Goal: Transaction & Acquisition: Purchase product/service

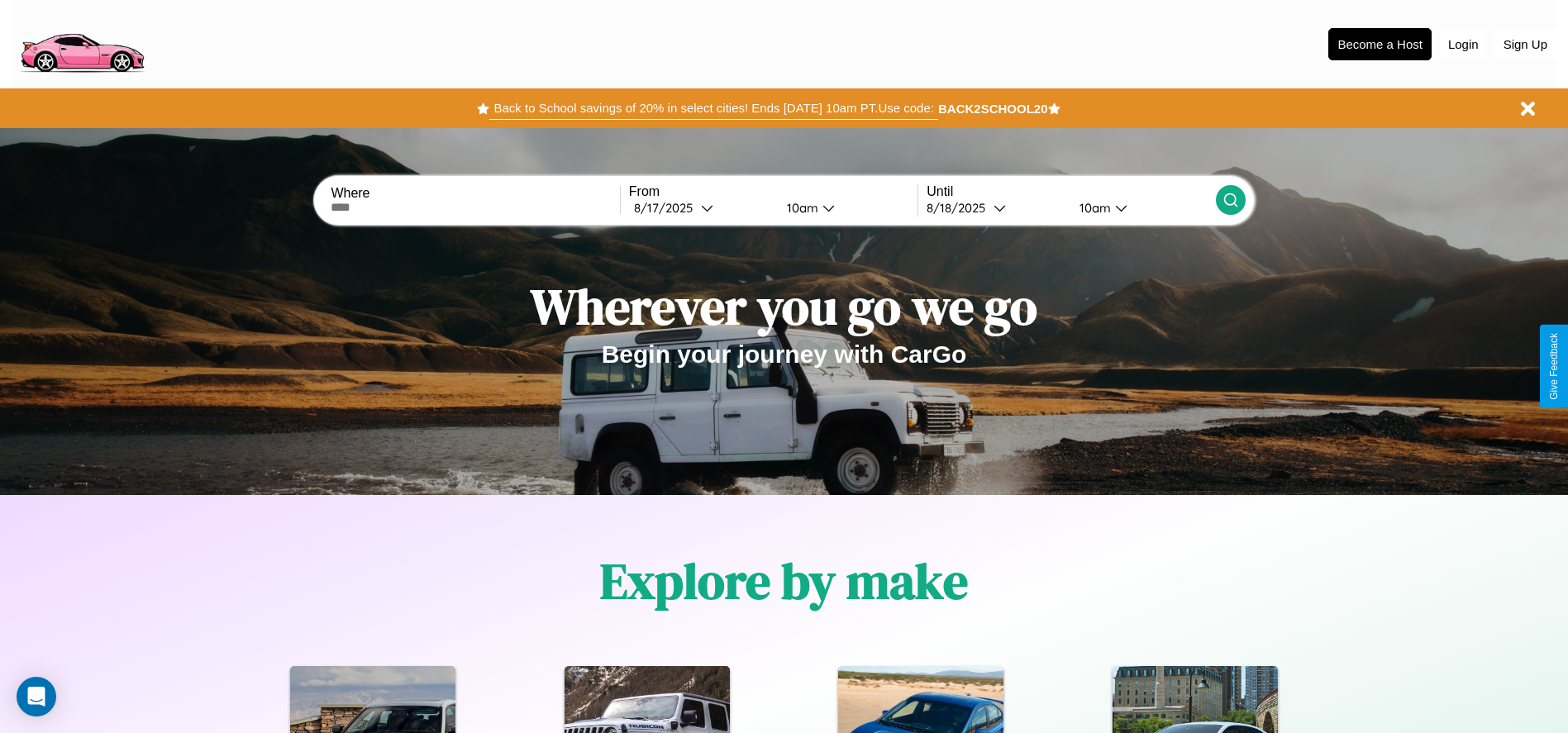
click at [713, 108] on button "Back to School savings of 20% in select cities! Ends 9/1 at 10am PT. Use code:" at bounding box center [713, 108] width 448 height 23
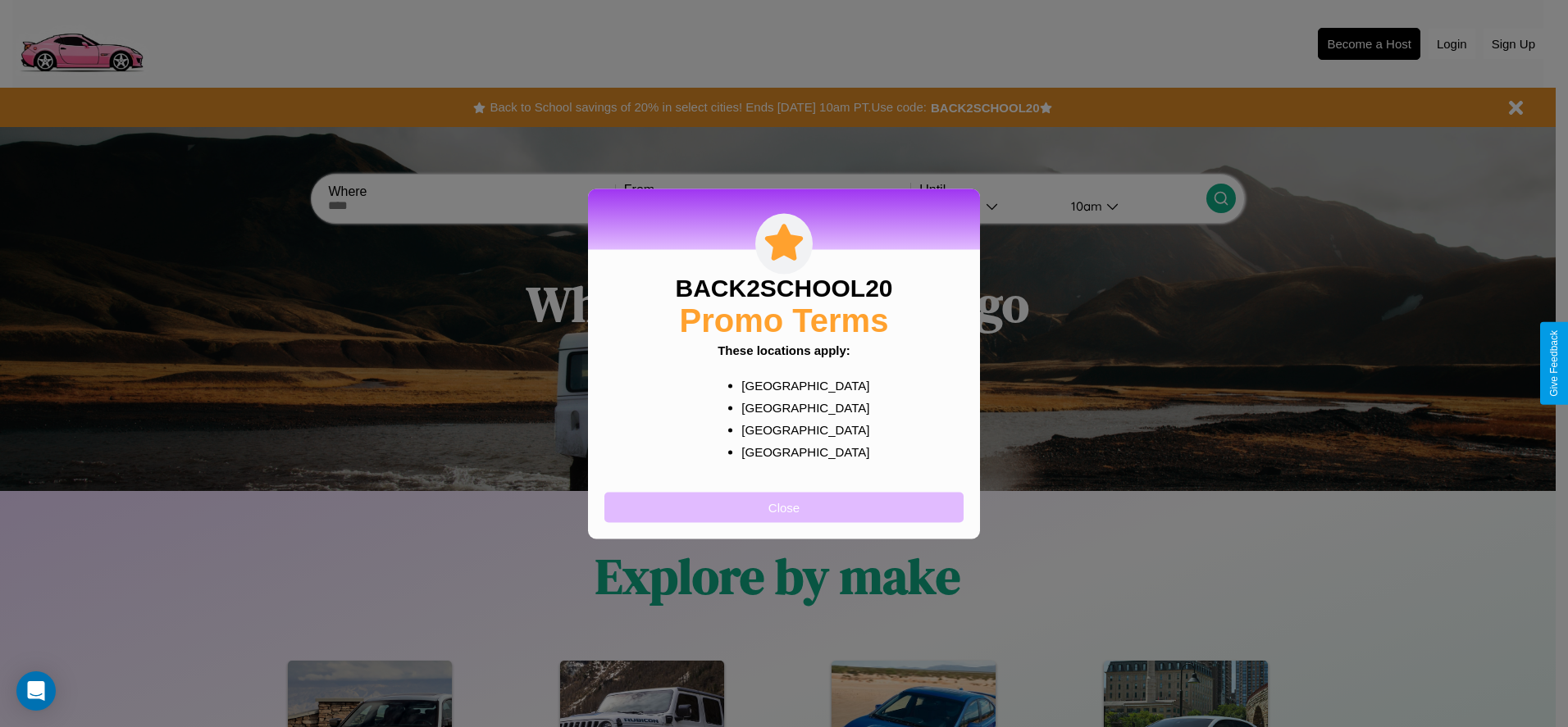
click at [784, 506] on button "Close" at bounding box center [784, 506] width 360 height 31
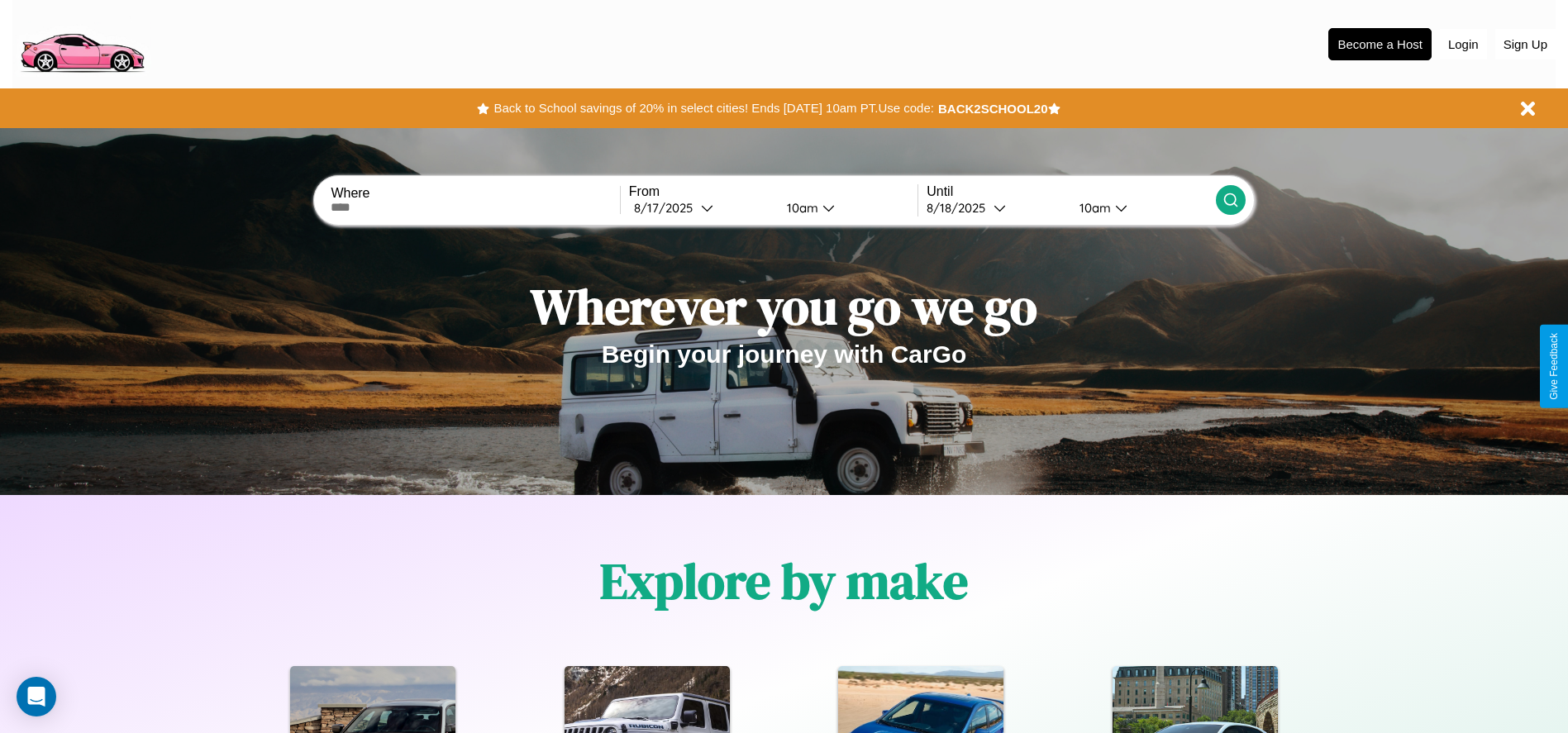
click at [476, 207] on input "text" at bounding box center [475, 207] width 288 height 13
type input "**********"
click at [701, 207] on icon at bounding box center [707, 207] width 12 height 12
select select "*"
select select "****"
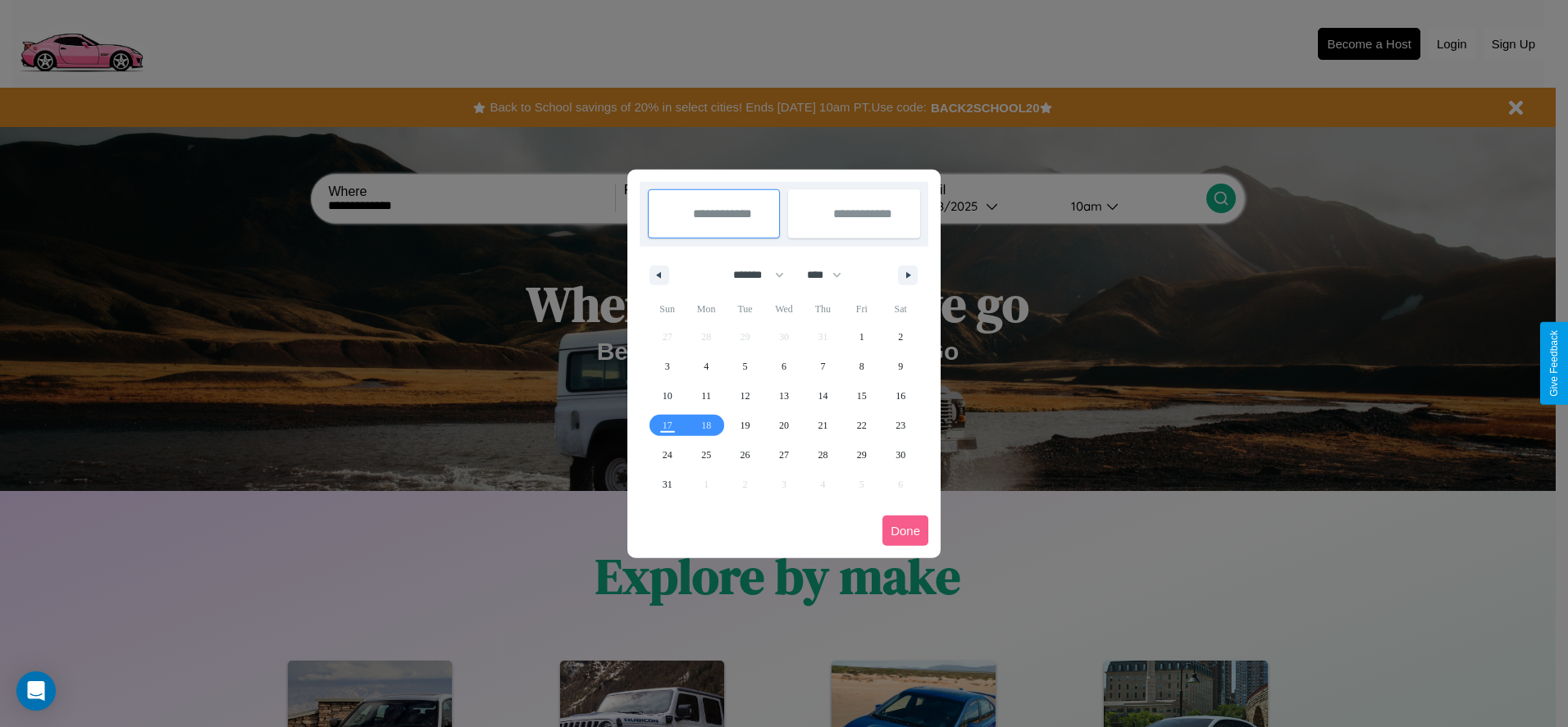
drag, startPoint x: 751, startPoint y: 274, endPoint x: 784, endPoint y: 329, distance: 64.1
click at [751, 274] on select "******* ******** ***** ***** *** **** **** ****** ********* ******* ******** **…" at bounding box center [755, 275] width 69 height 27
select select "*"
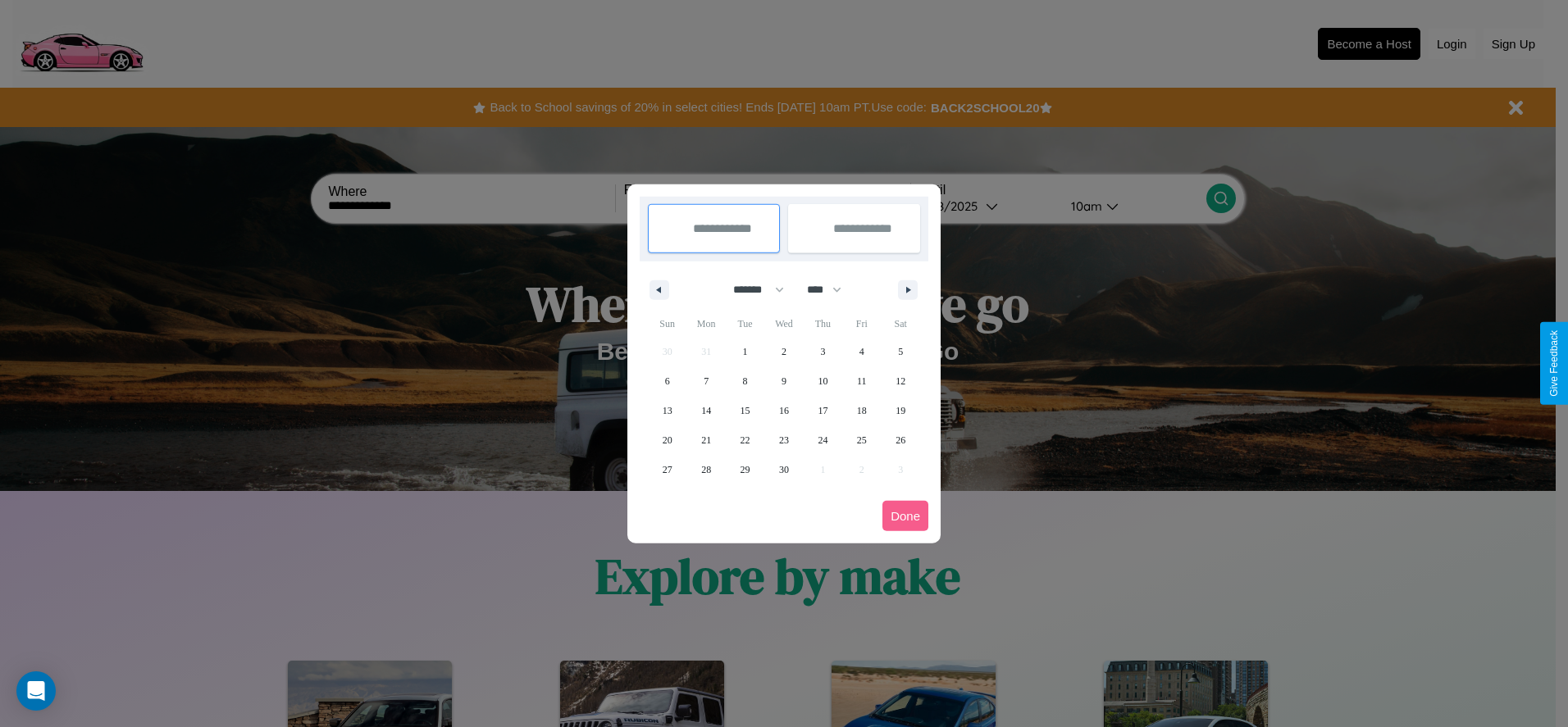
drag, startPoint x: 832, startPoint y: 289, endPoint x: 784, endPoint y: 329, distance: 62.5
click at [832, 289] on select "**** **** **** **** **** **** **** **** **** **** **** **** **** **** **** ****…" at bounding box center [823, 289] width 50 height 27
select select "****"
click at [822, 410] on span "16" at bounding box center [822, 411] width 10 height 30
type input "**********"
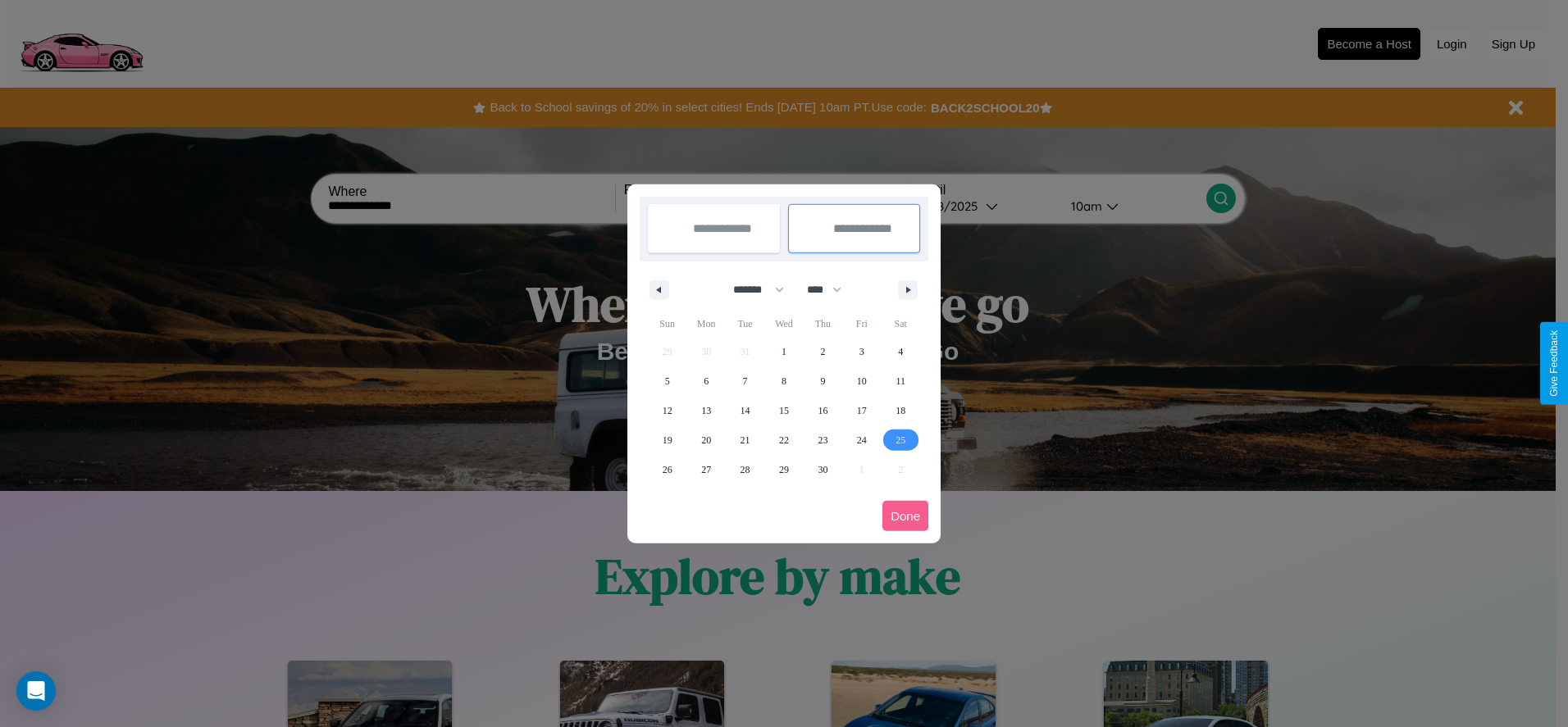
click at [901, 440] on span "25" at bounding box center [901, 440] width 10 height 30
type input "**********"
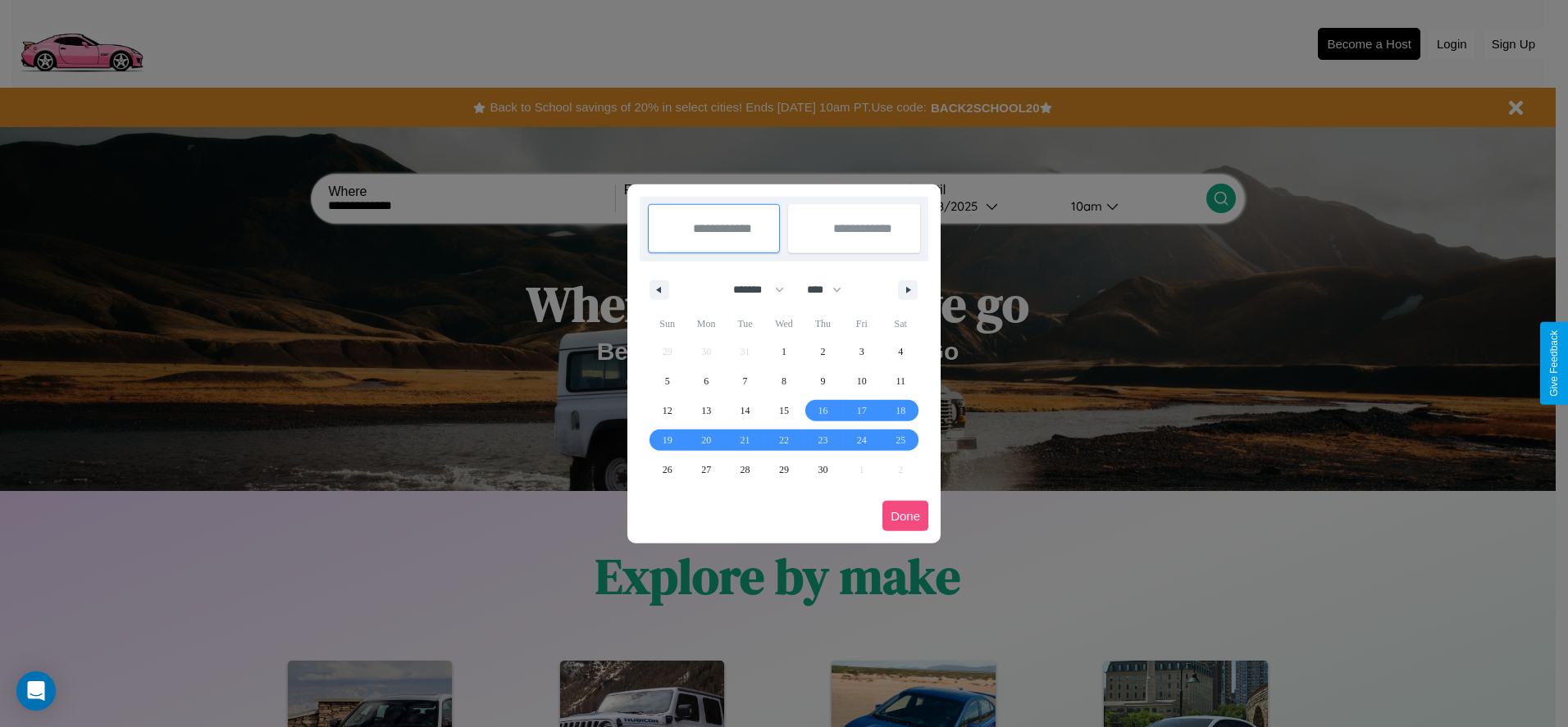
click at [905, 516] on button "Done" at bounding box center [906, 516] width 46 height 31
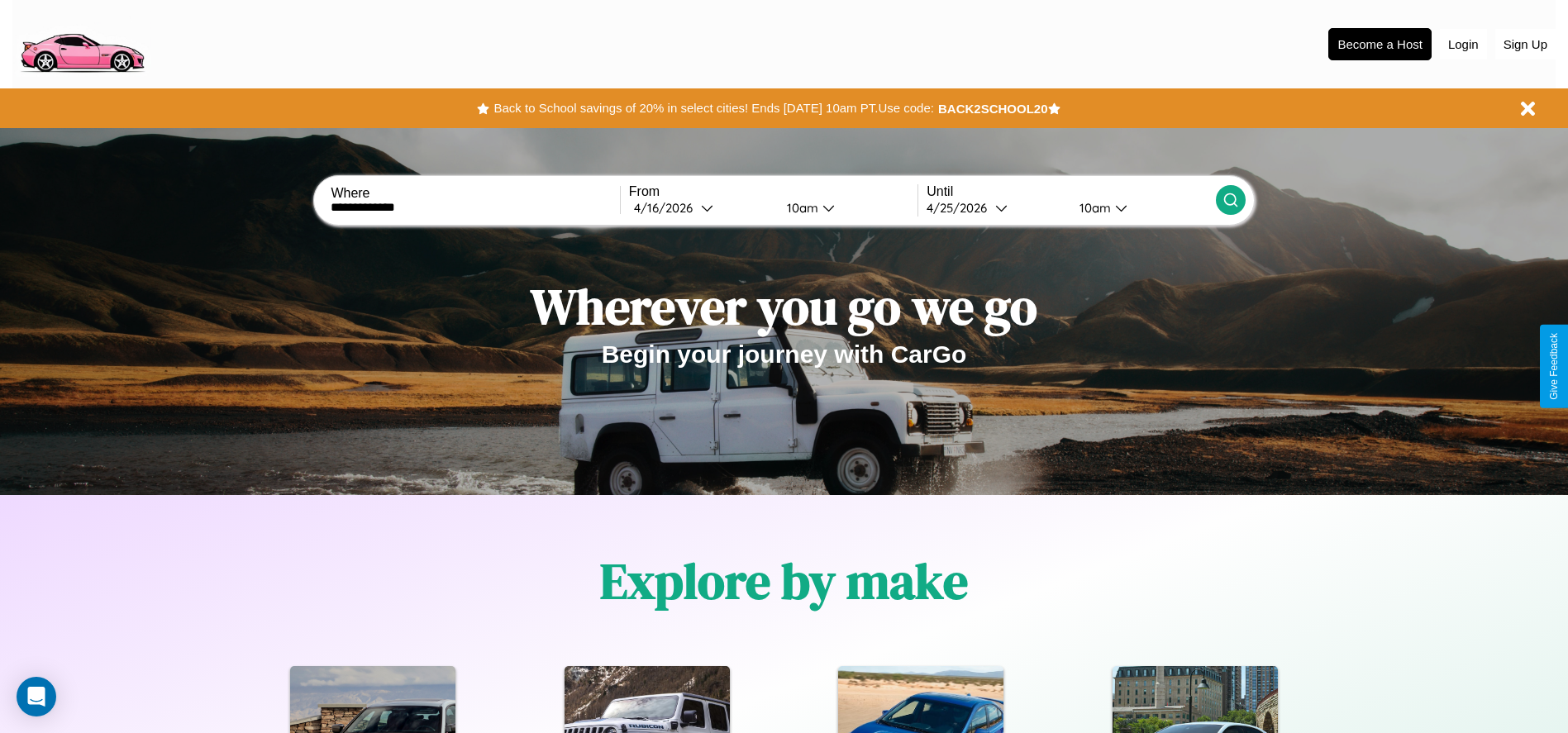
click at [1230, 200] on icon at bounding box center [1231, 200] width 17 height 17
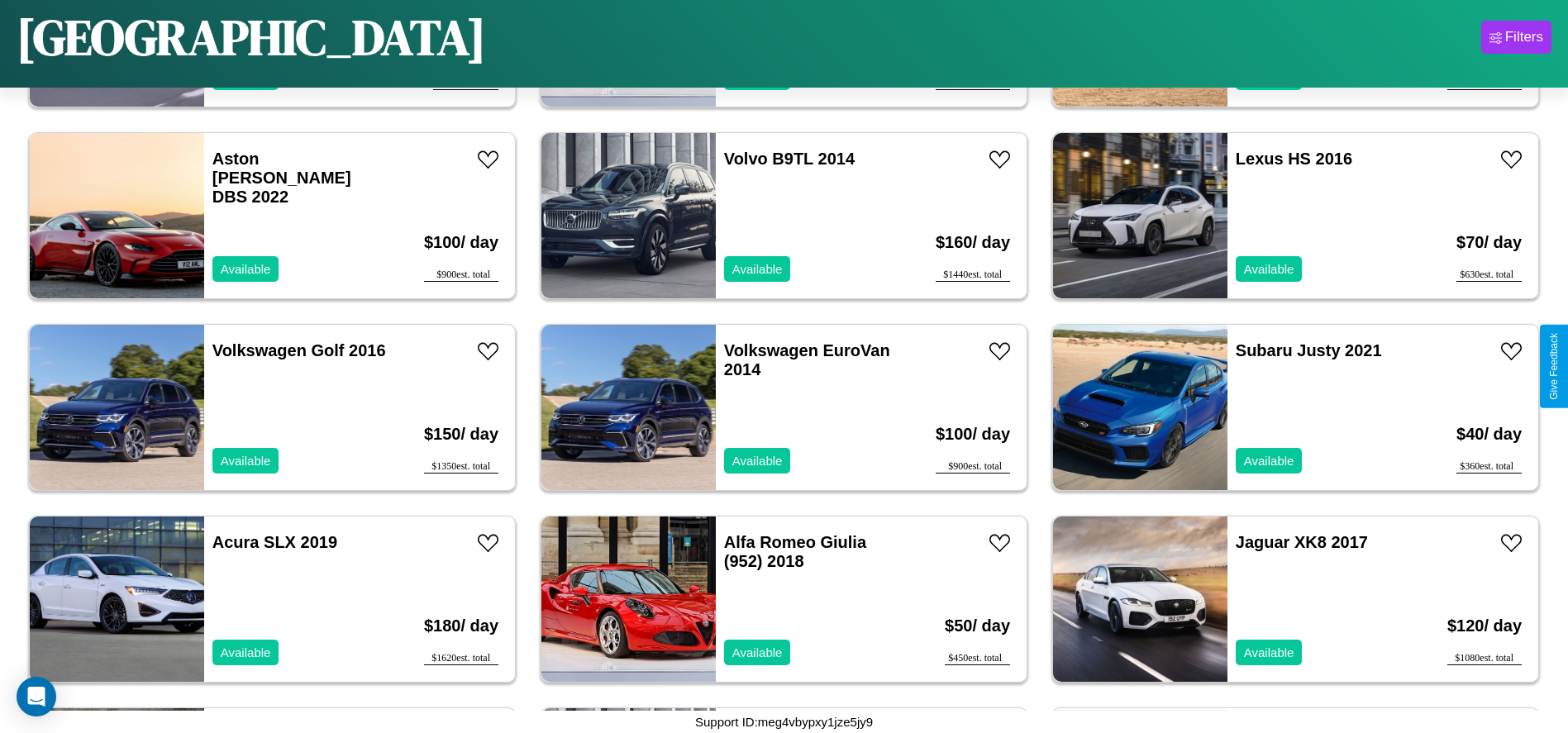
scroll to position [760, 0]
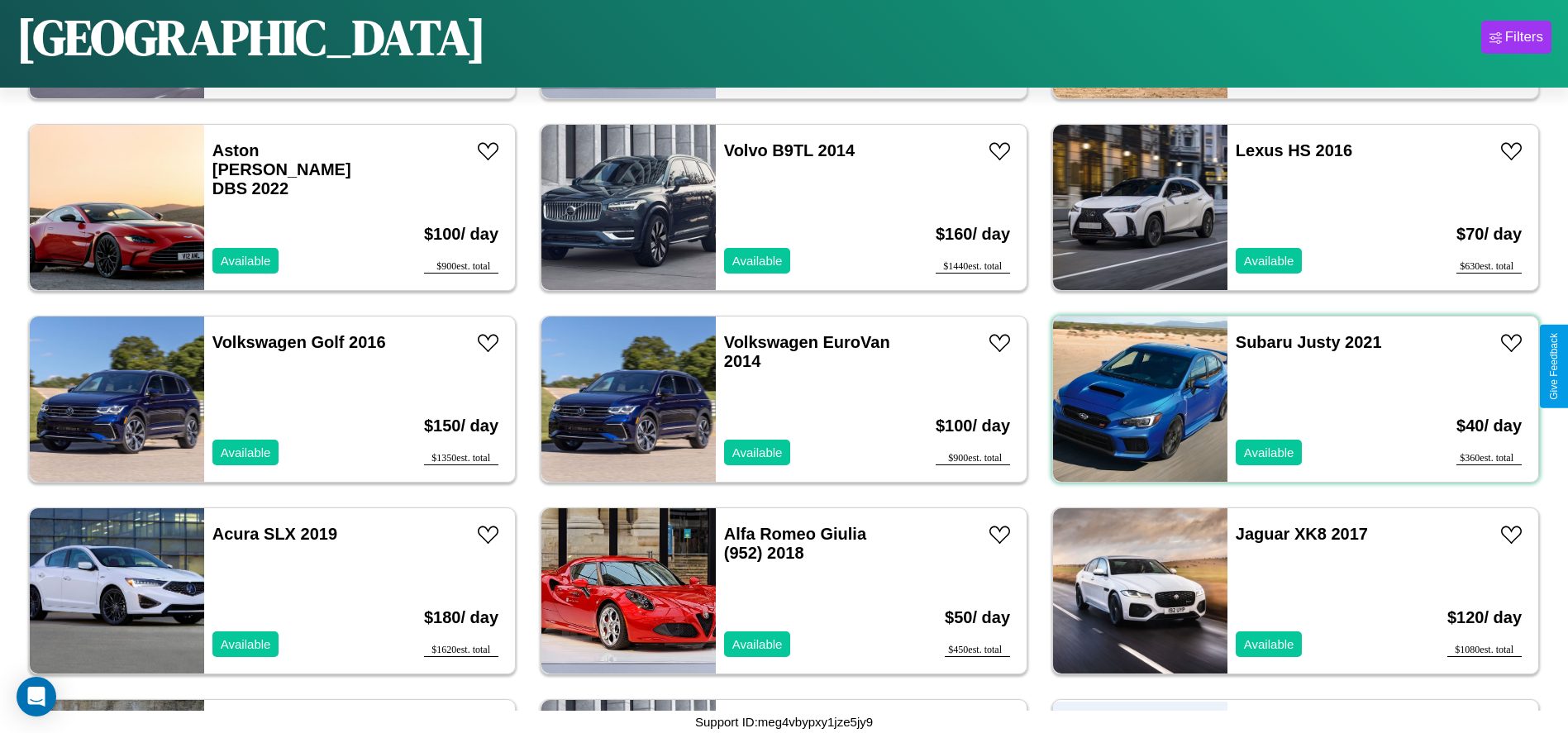
click at [1286, 399] on div "Subaru Justy 2021 Available" at bounding box center [1323, 399] width 191 height 165
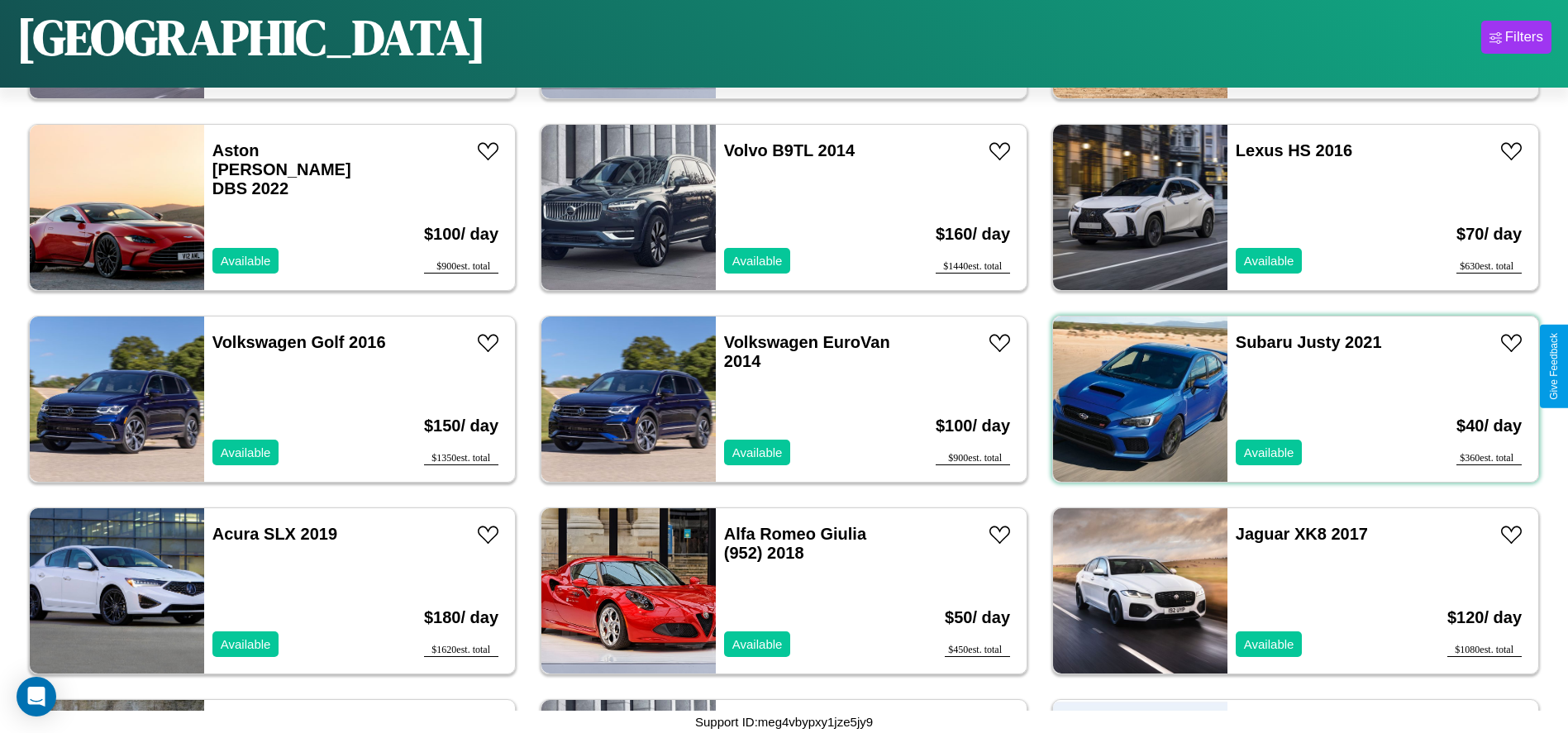
click at [1286, 399] on div "Subaru Justy 2021 Available" at bounding box center [1323, 399] width 191 height 165
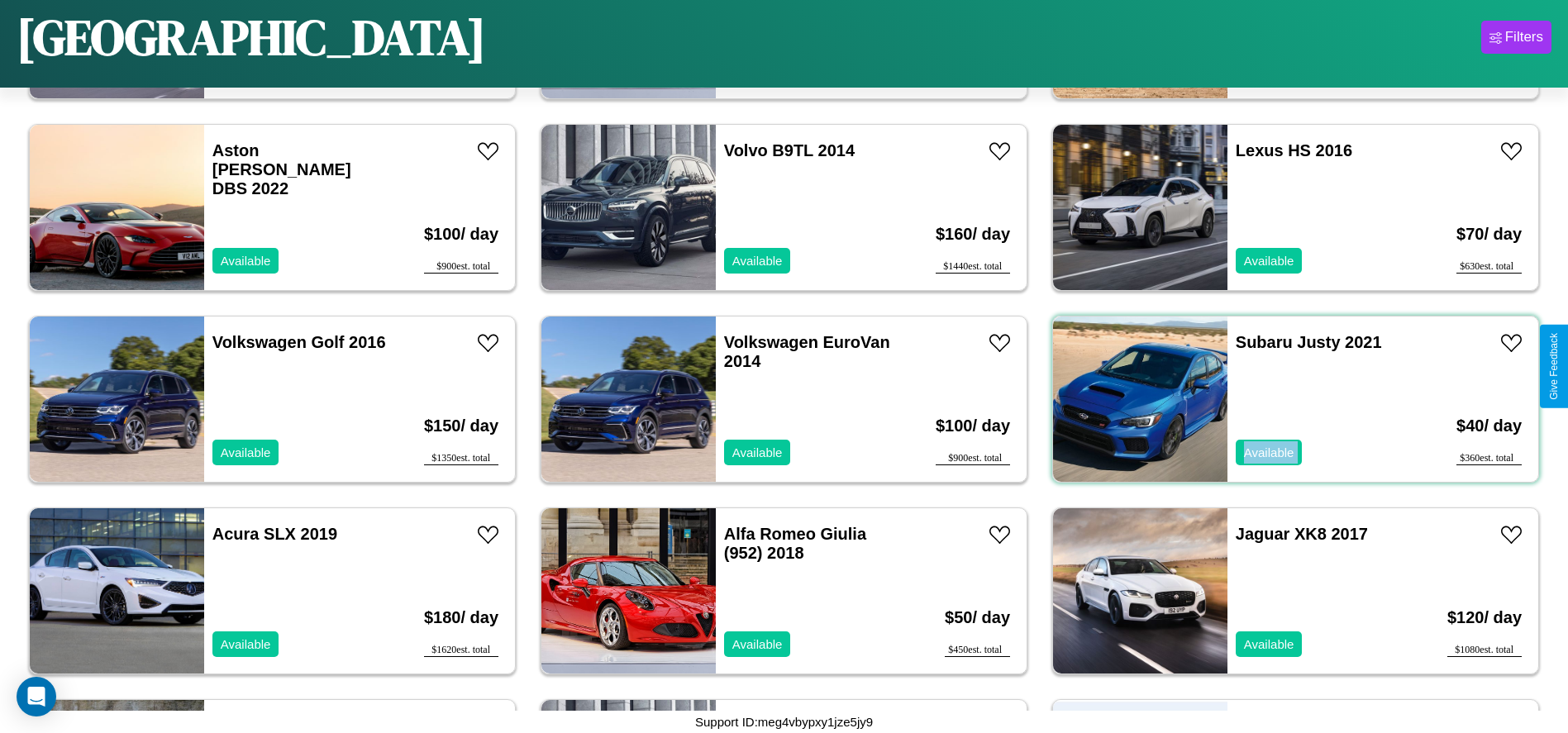
click at [1286, 399] on div "Subaru Justy 2021 Available" at bounding box center [1323, 399] width 191 height 165
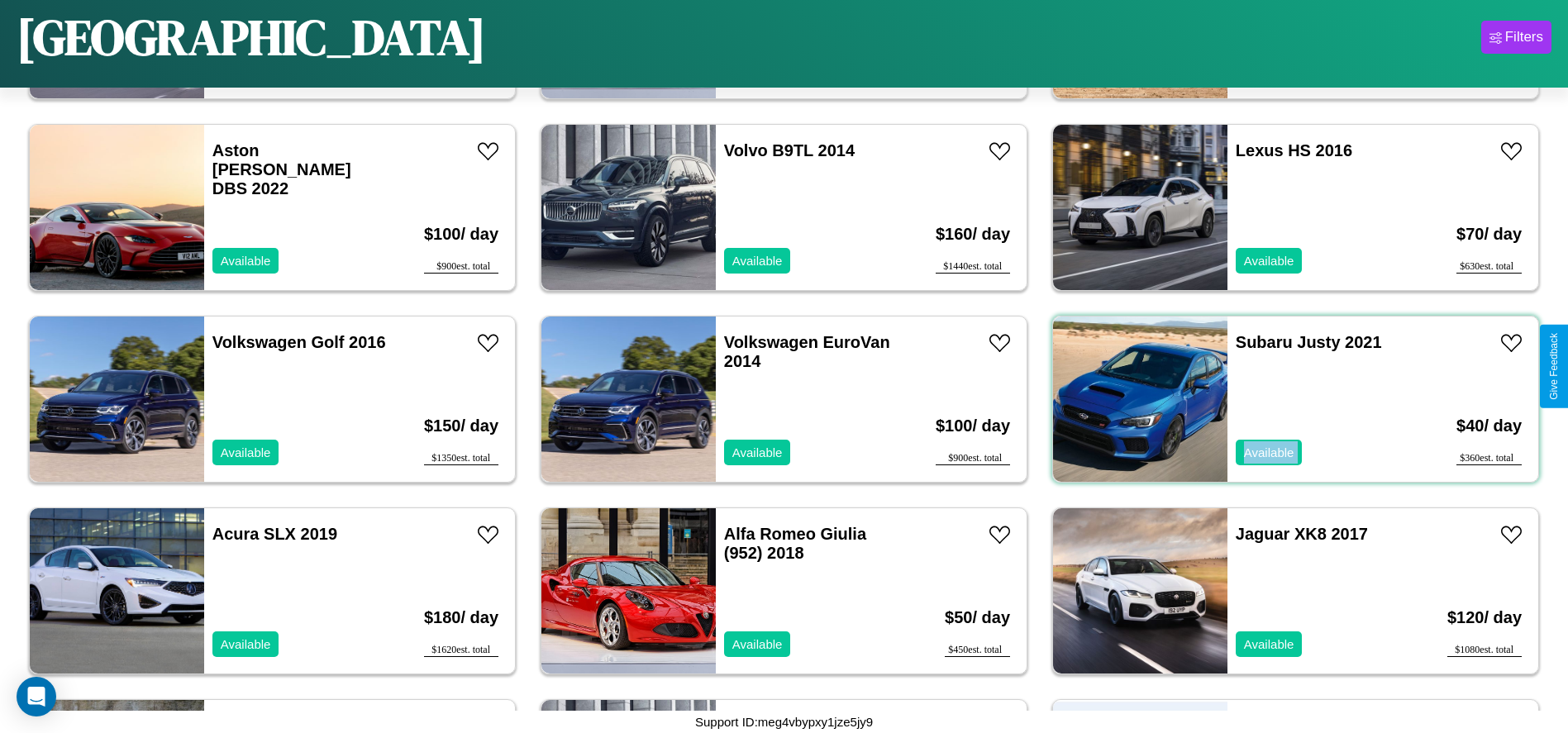
click at [1286, 399] on div "Subaru Justy 2021 Available" at bounding box center [1323, 399] width 191 height 165
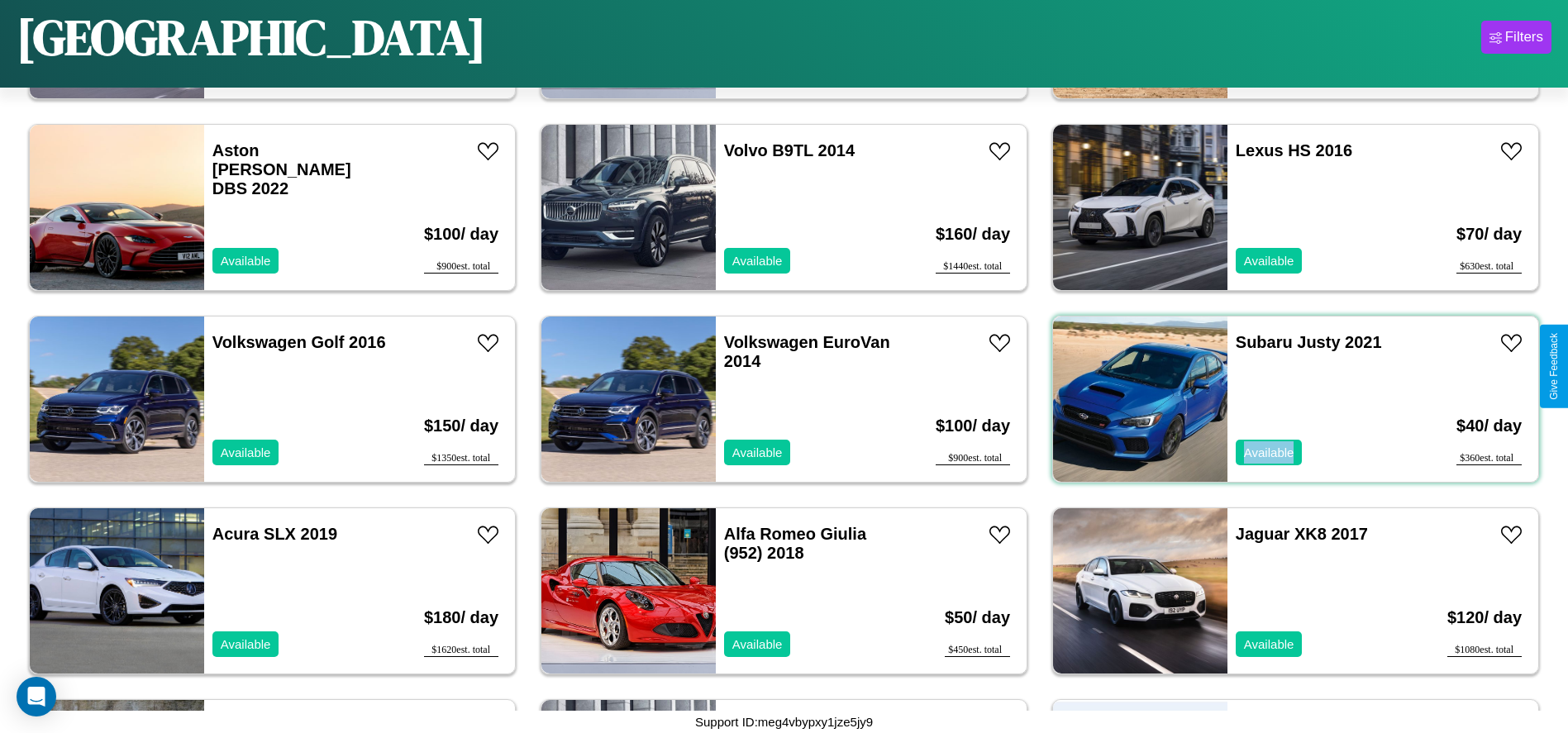
click at [1286, 399] on div "Subaru Justy 2021 Available" at bounding box center [1323, 399] width 191 height 165
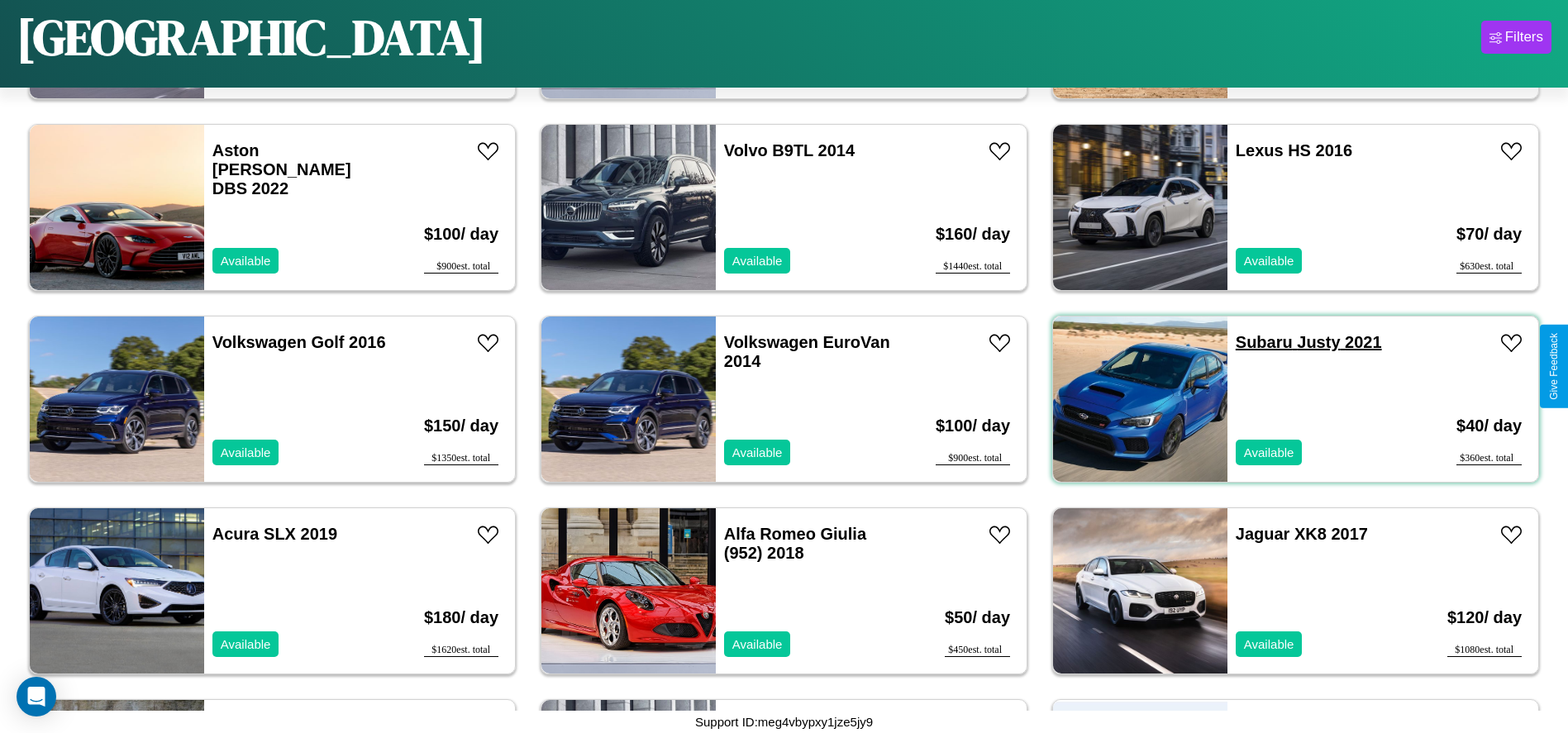
click at [1254, 342] on link "Subaru Justy 2021" at bounding box center [1309, 342] width 147 height 18
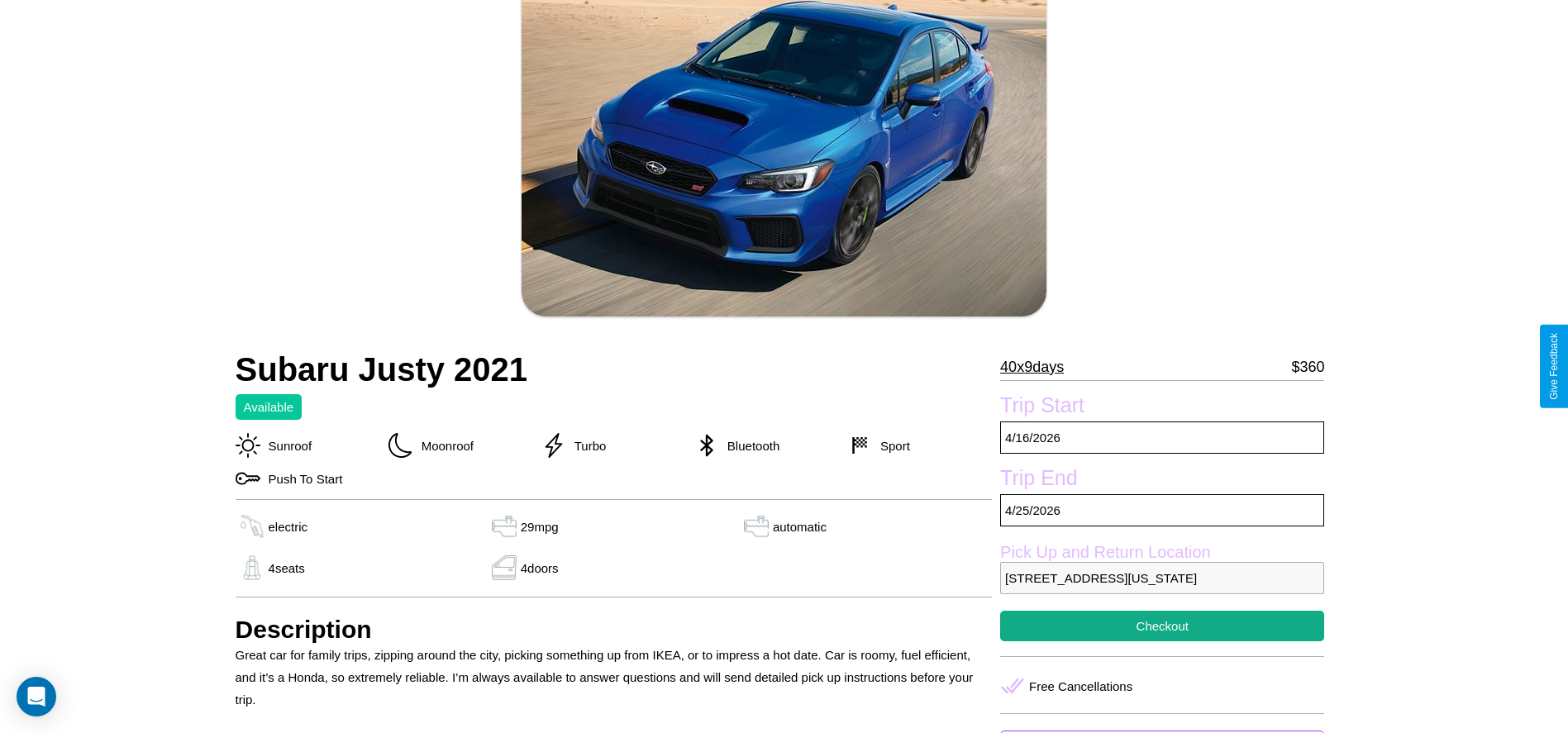
scroll to position [147, 0]
click at [1038, 366] on p "40 x 9 days" at bounding box center [1032, 366] width 63 height 27
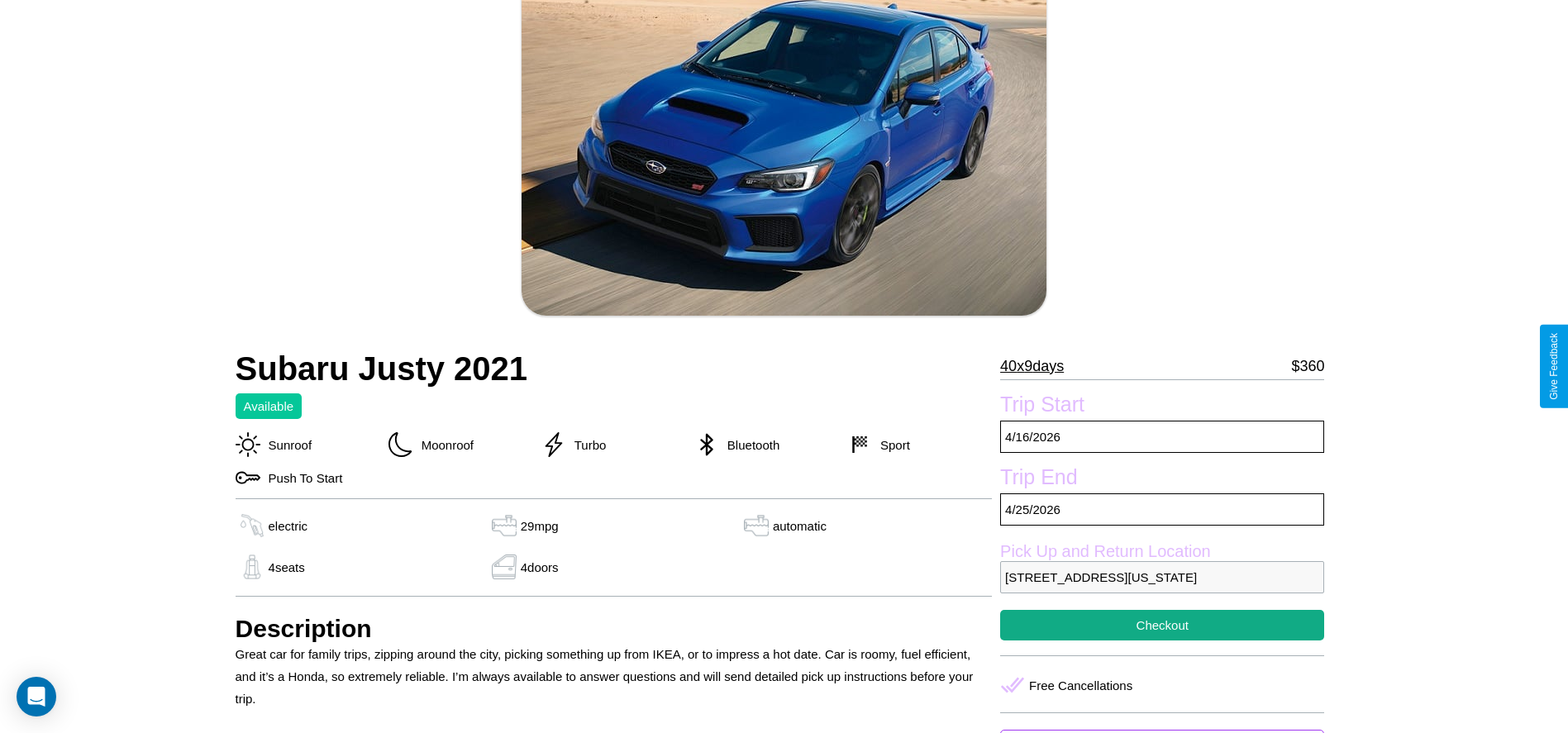
click at [1038, 366] on p "40 x 9 days" at bounding box center [1032, 366] width 63 height 27
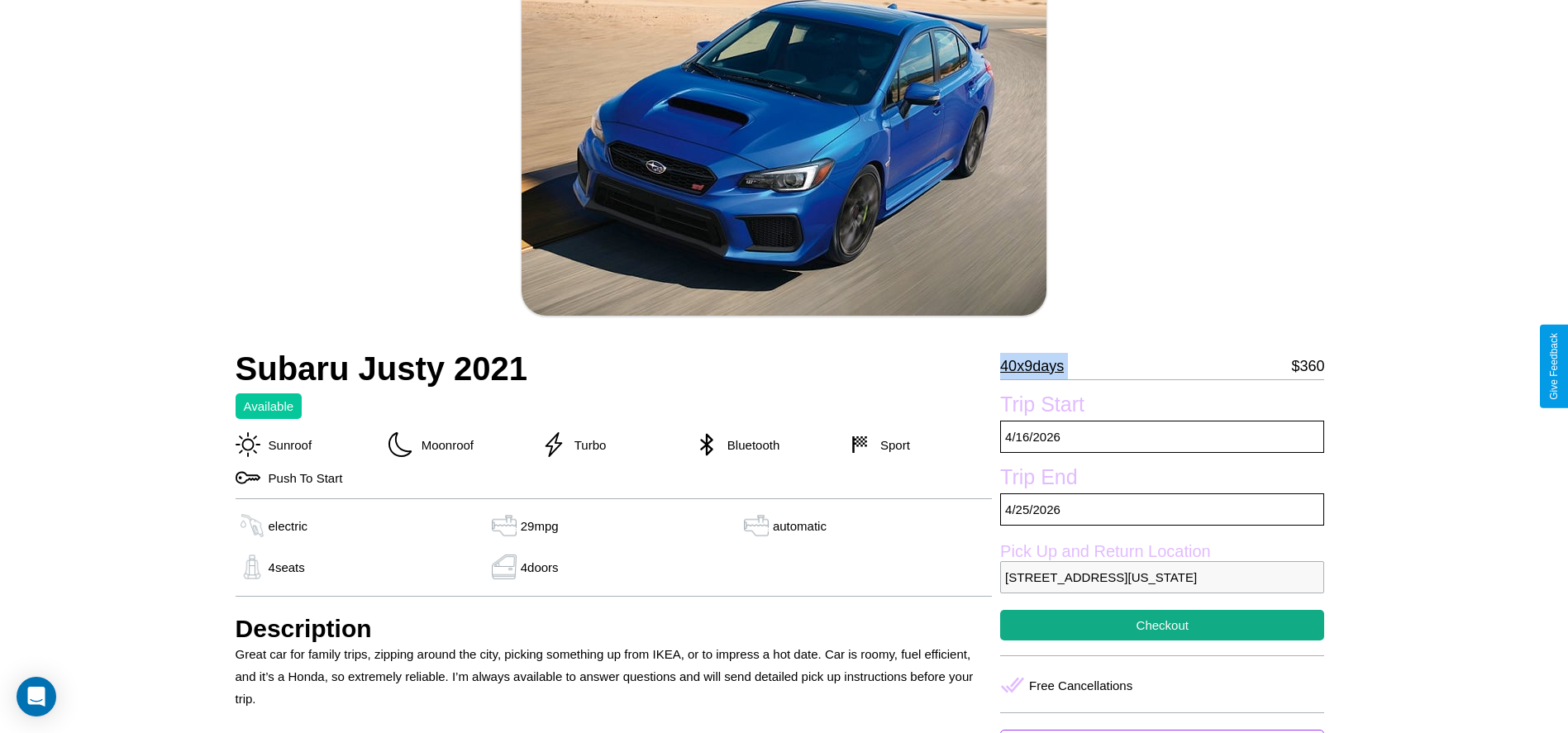
click at [1038, 366] on p "40 x 9 days" at bounding box center [1032, 366] width 63 height 27
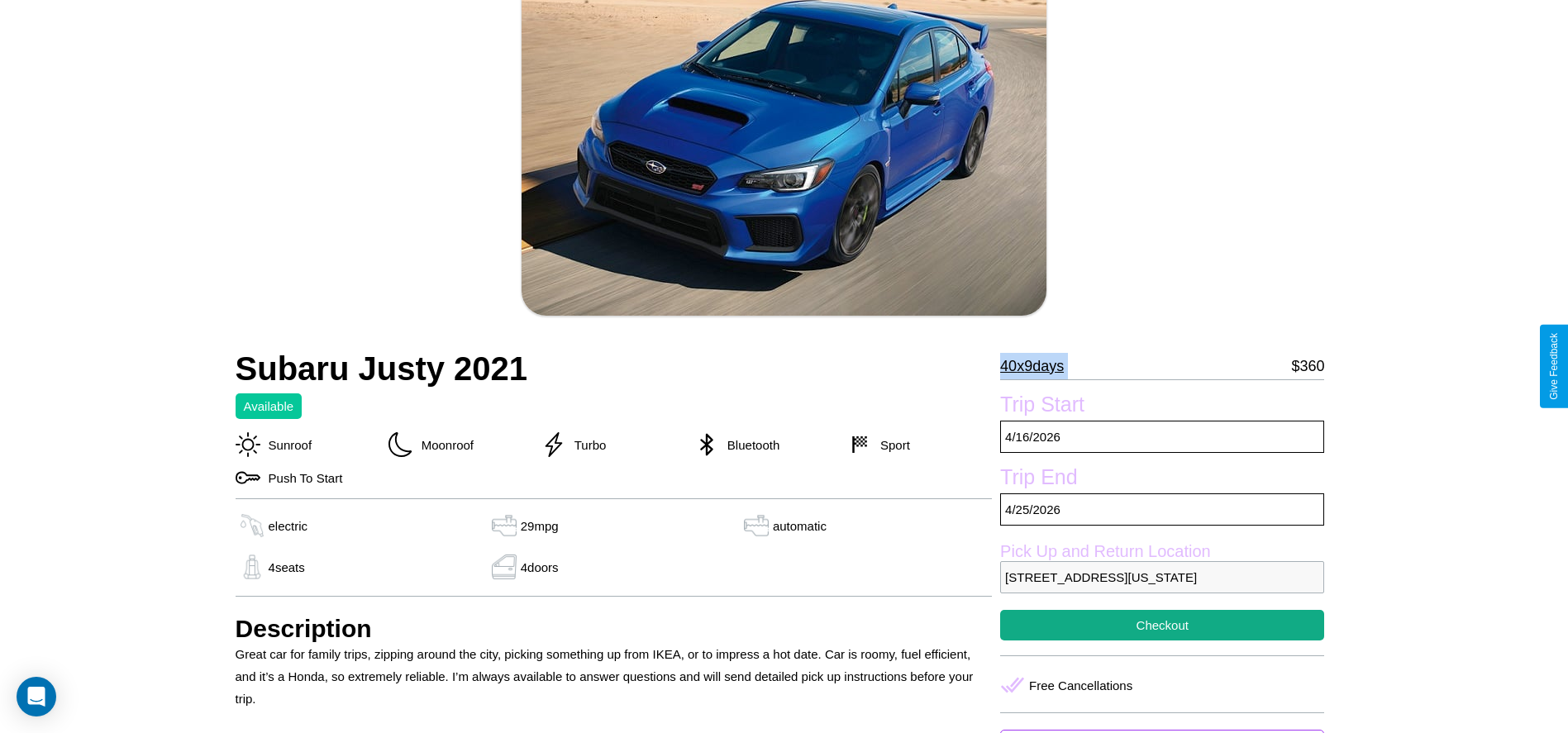
click at [1038, 366] on p "40 x 9 days" at bounding box center [1032, 366] width 63 height 27
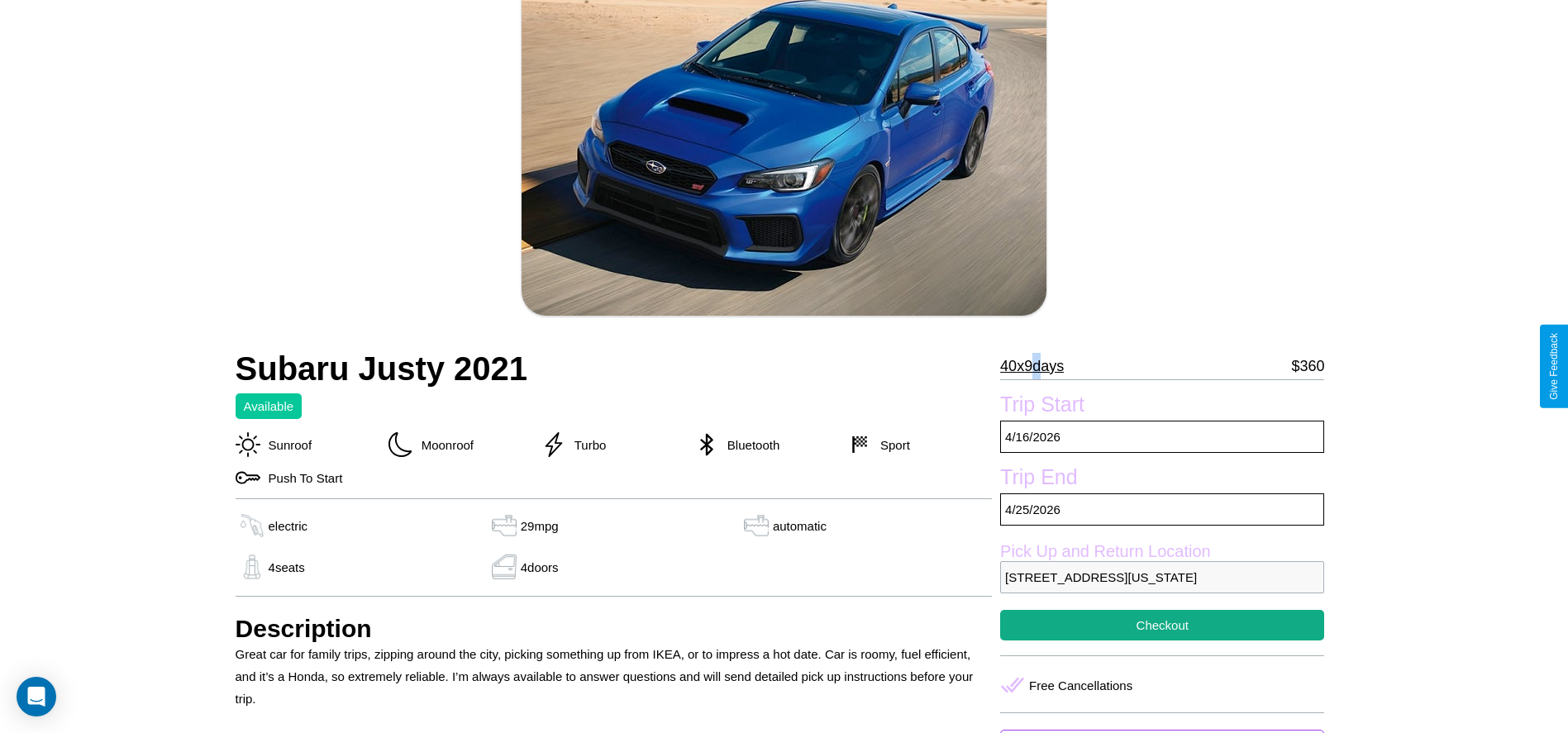
click at [1038, 366] on p "40 x 9 days" at bounding box center [1032, 366] width 63 height 27
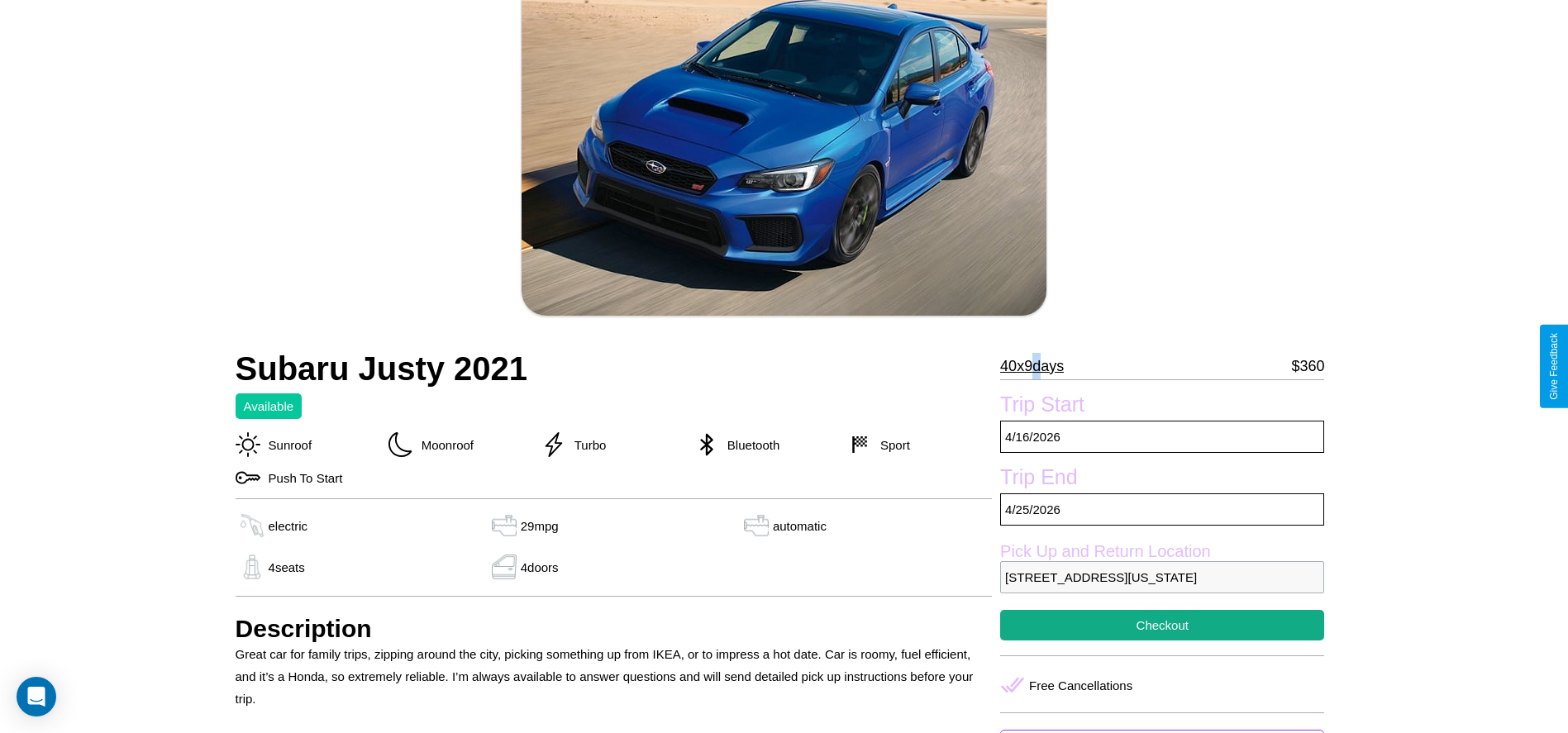
click at [1038, 366] on p "40 x 9 days" at bounding box center [1032, 366] width 63 height 27
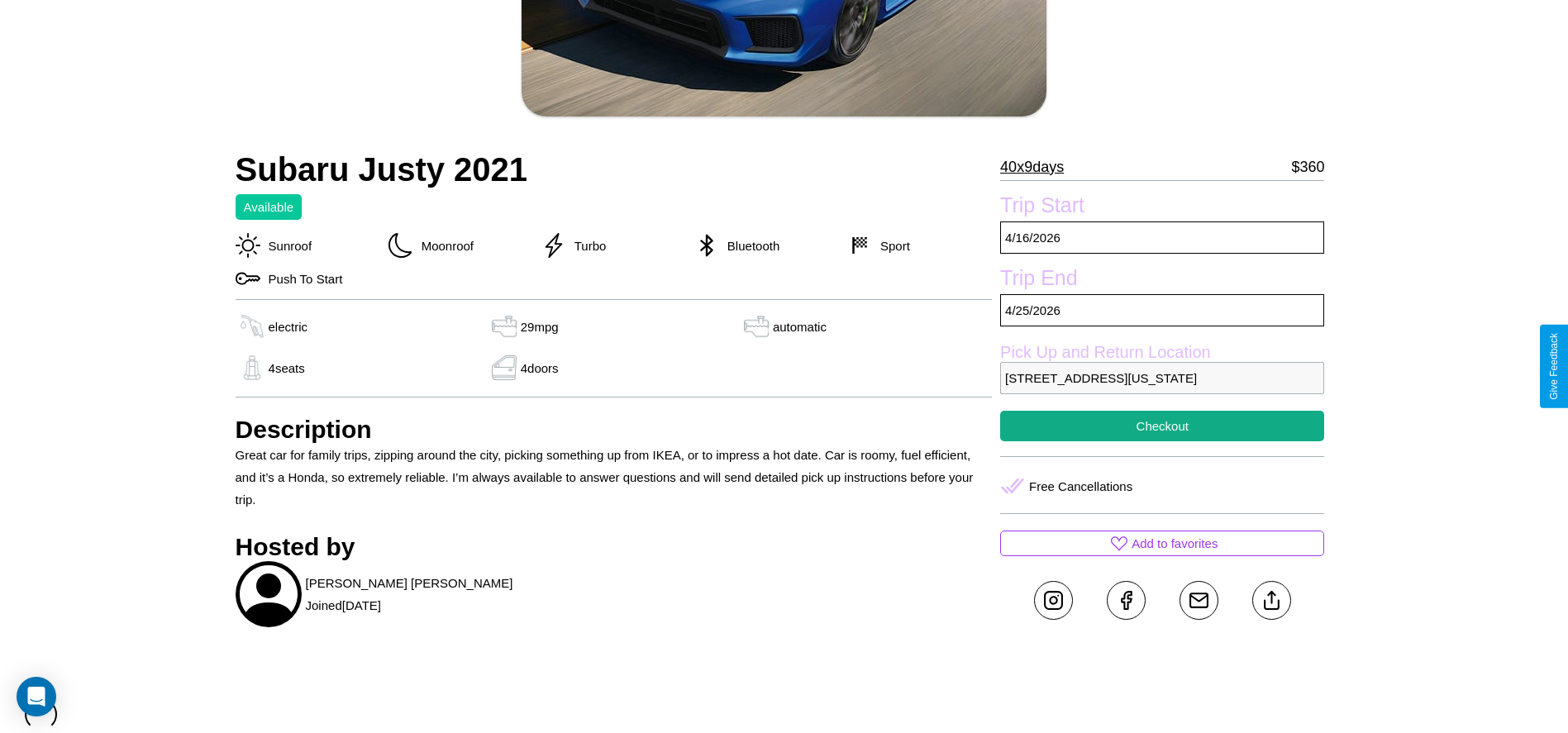
scroll to position [394, 0]
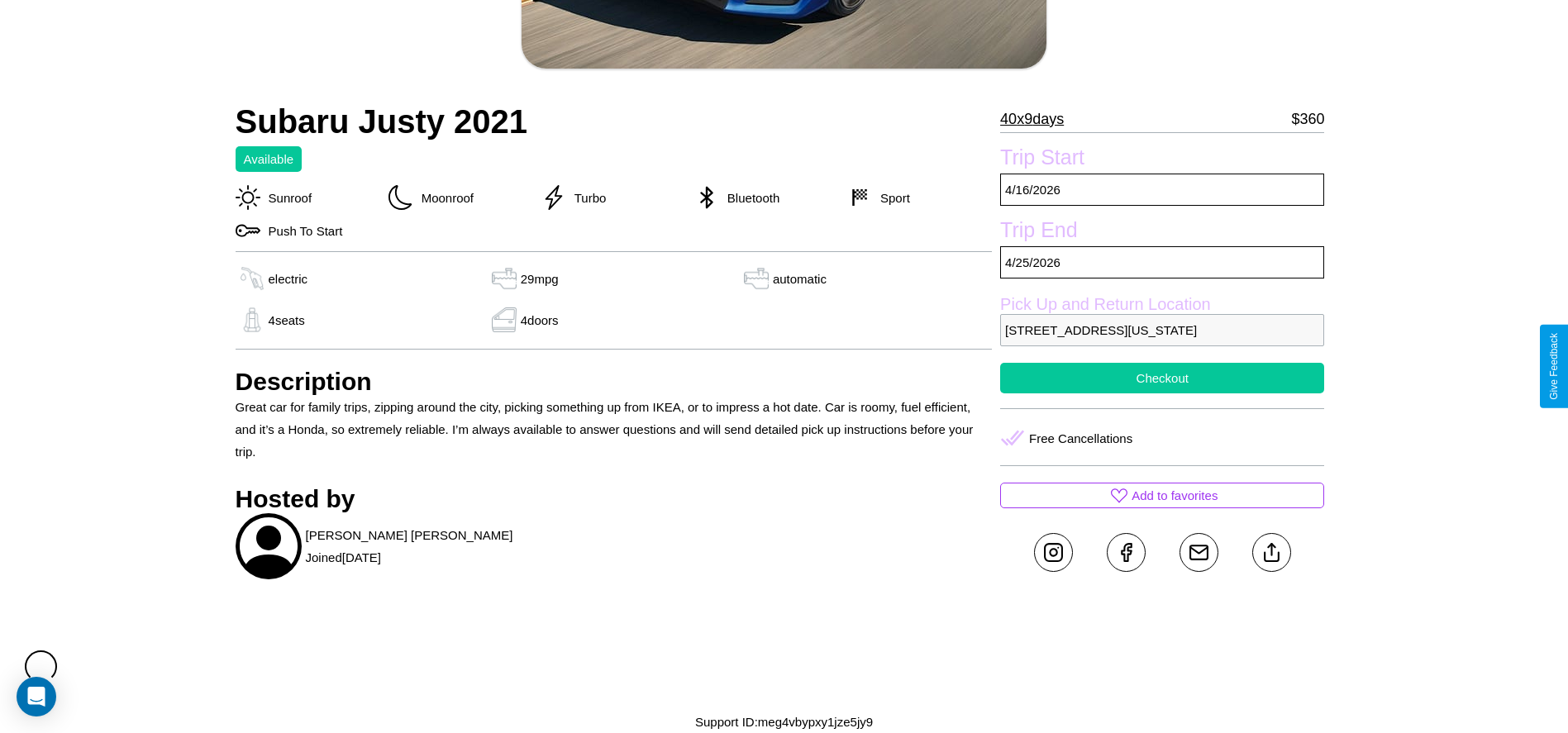
click at [1162, 377] on button "Checkout" at bounding box center [1162, 378] width 324 height 31
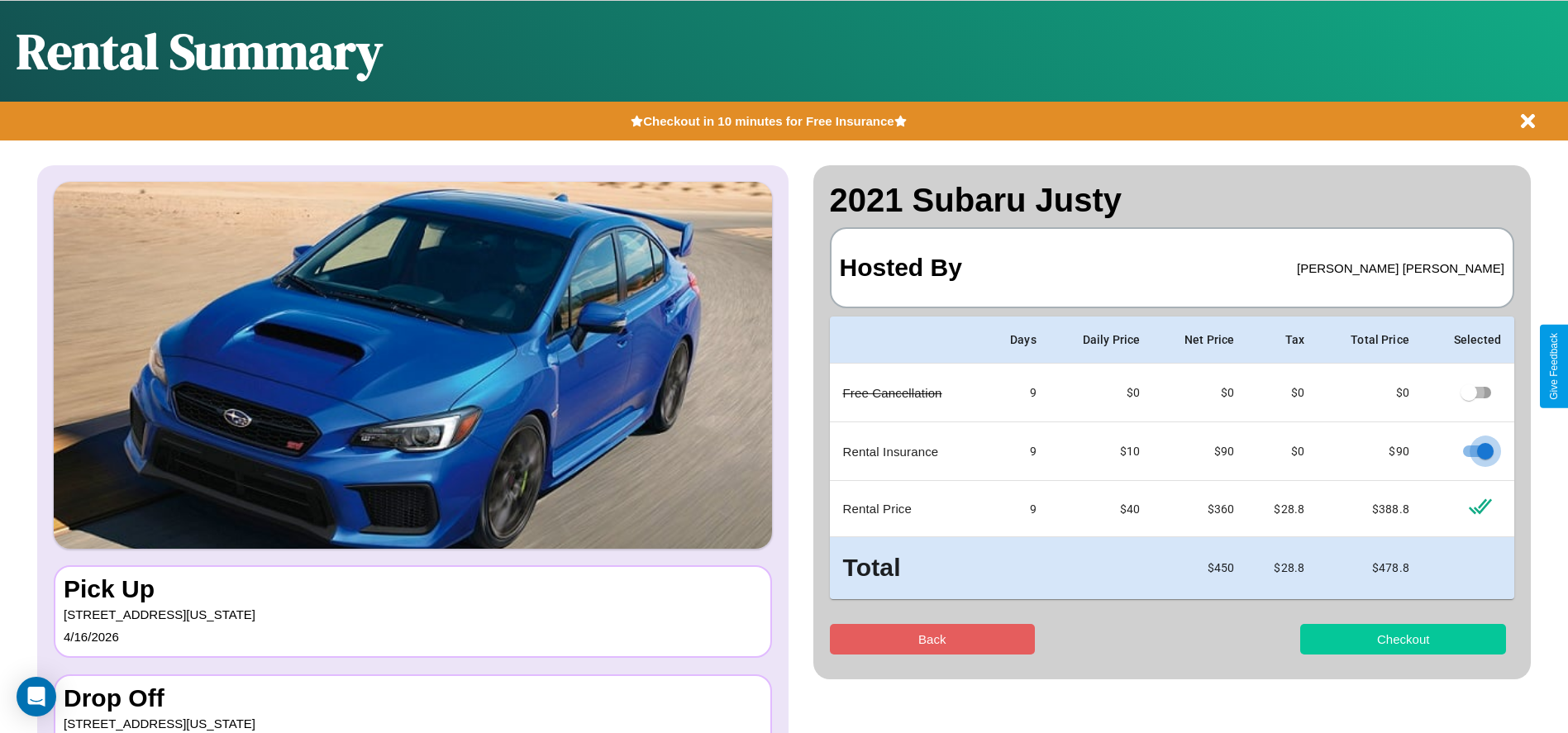
click at [1403, 639] on button "Checkout" at bounding box center [1403, 639] width 206 height 31
